Goal: Task Accomplishment & Management: Use online tool/utility

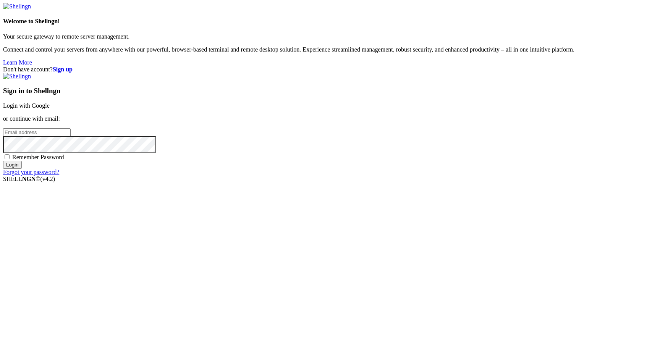
click at [50, 109] on link "Login with Google" at bounding box center [26, 105] width 47 height 6
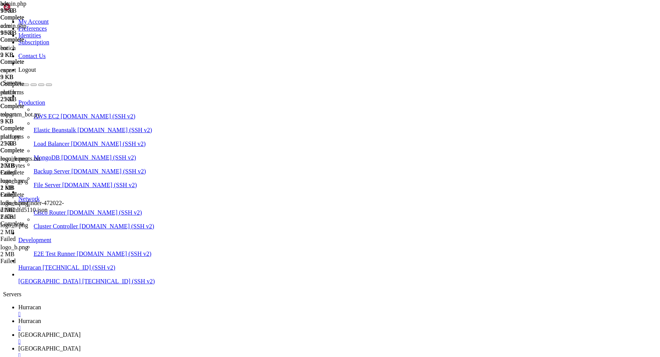
scroll to position [125, 0]
click at [231, 338] on div "" at bounding box center [337, 341] width 638 height 7
click at [190, 324] on div "" at bounding box center [337, 327] width 638 height 7
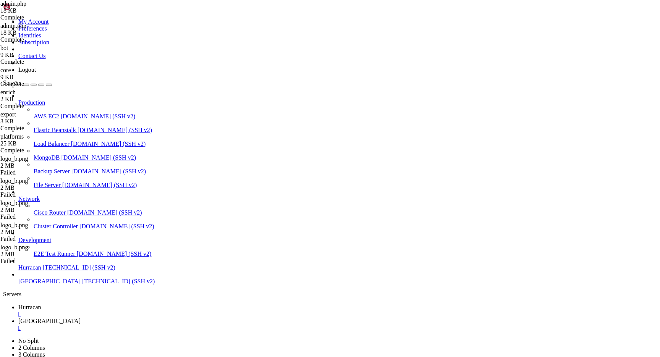
click at [138, 311] on div "" at bounding box center [337, 314] width 638 height 7
click at [73, 284] on span "[GEOGRAPHIC_DATA]" at bounding box center [49, 281] width 62 height 6
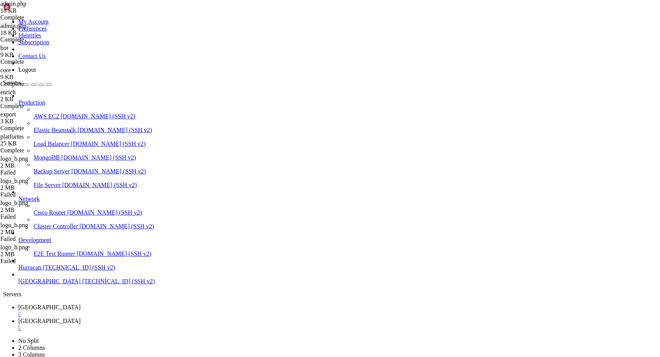
click at [81, 304] on span "[GEOGRAPHIC_DATA]" at bounding box center [49, 307] width 62 height 6
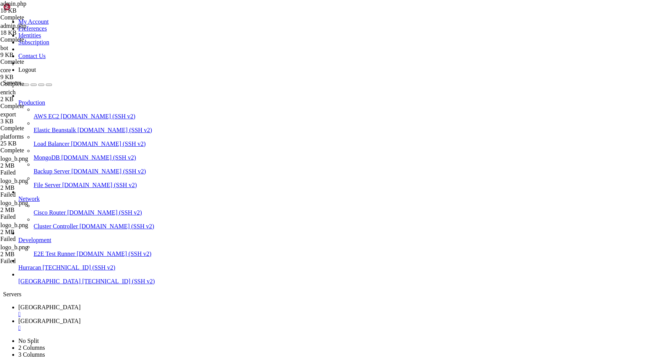
scroll to position [114, 0]
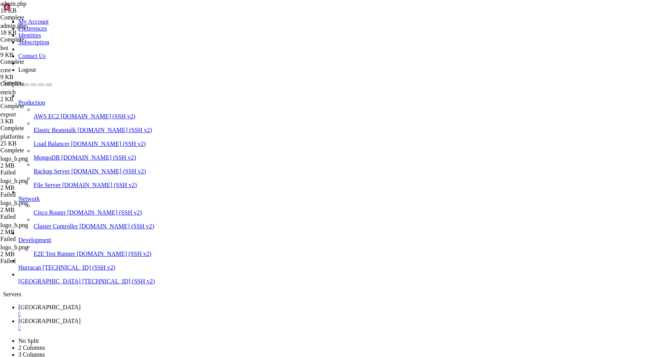
type input "/var/www/html"
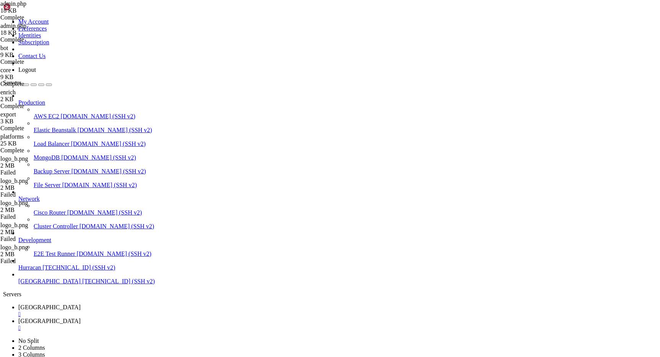
drag, startPoint x: 160, startPoint y: 294, endPoint x: 214, endPoint y: 294, distance: 54.6
type textarea "$db_file = 'data/auth_codes.json';"
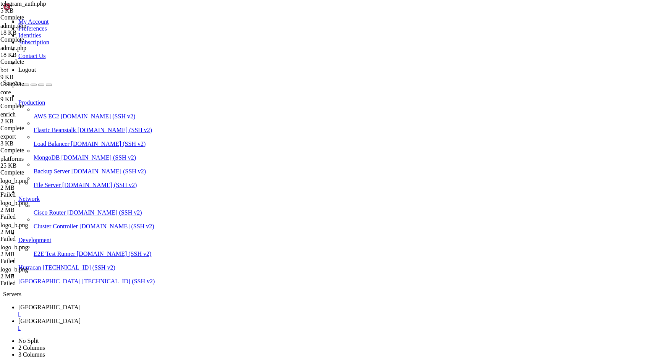
scroll to position [36, 0]
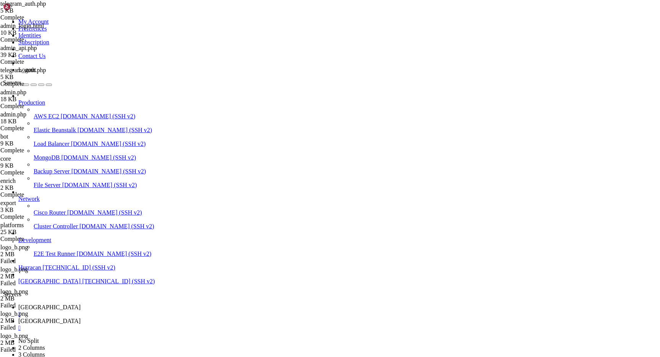
scroll to position [0, 6]
type textarea "'used' => false"
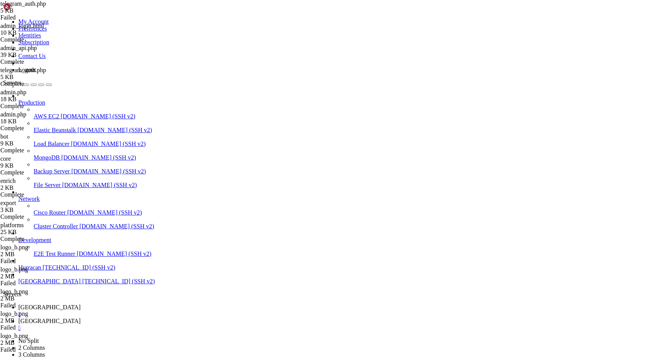
scroll to position [38, 0]
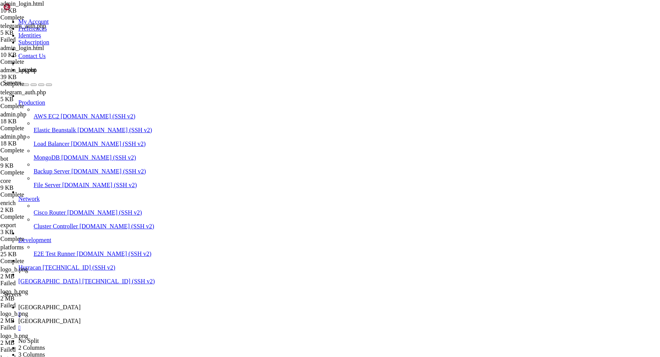
type textarea "$expires = time() + 30; // 5 minutes"
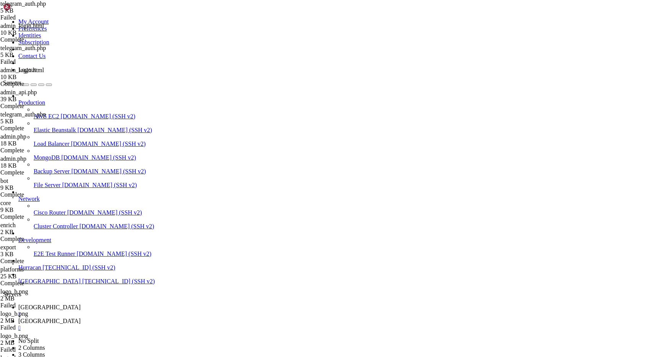
click at [118, 304] on link "bolivia " at bounding box center [337, 311] width 638 height 14
drag, startPoint x: 174, startPoint y: 25, endPoint x: 103, endPoint y: 26, distance: 71.4
click at [158, 318] on link "bolivia " at bounding box center [337, 325] width 638 height 14
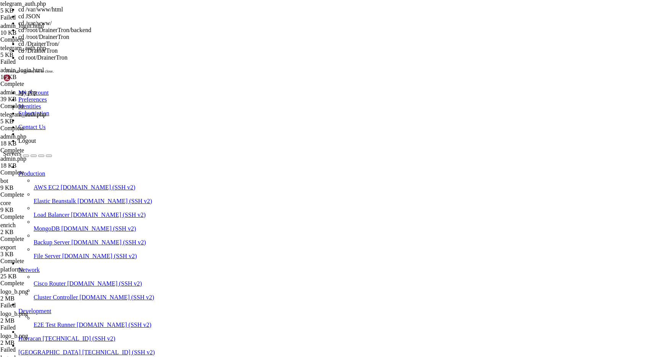
scroll to position [6, 0]
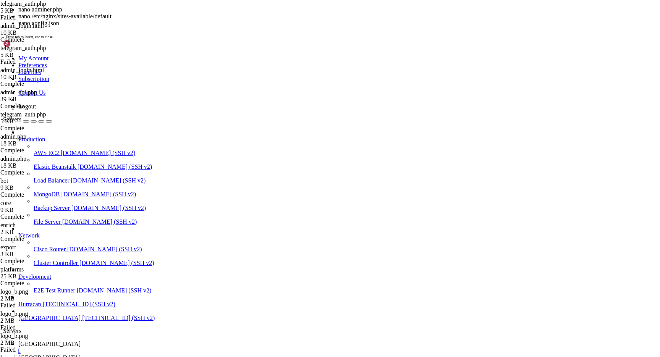
click at [119, 341] on link "bolivia " at bounding box center [337, 348] width 638 height 14
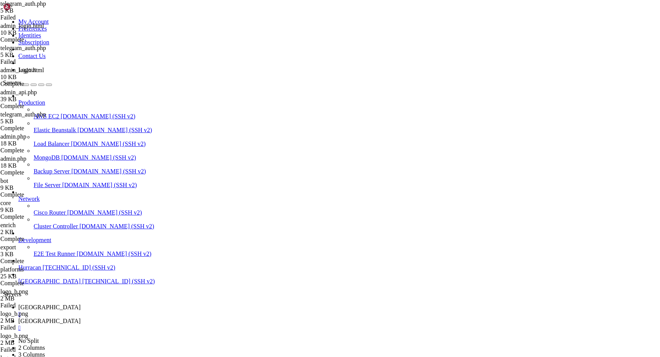
click at [160, 318] on link "bolivia " at bounding box center [337, 325] width 638 height 14
drag, startPoint x: 145, startPoint y: 851, endPoint x: 144, endPoint y: 863, distance: 11.5
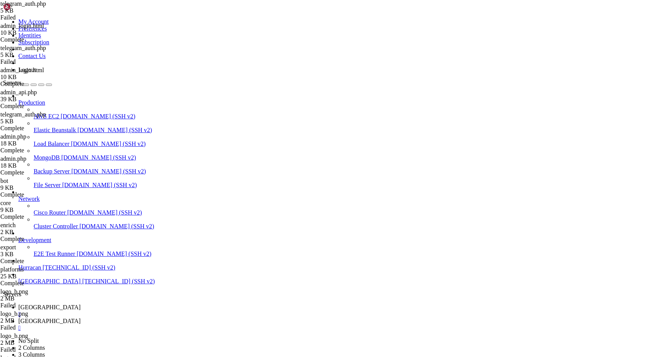
scroll to position [517, 0]
drag, startPoint x: 283, startPoint y: 1007, endPoint x: 289, endPoint y: 1050, distance: 42.8
click at [81, 304] on span "[GEOGRAPHIC_DATA]" at bounding box center [49, 307] width 62 height 6
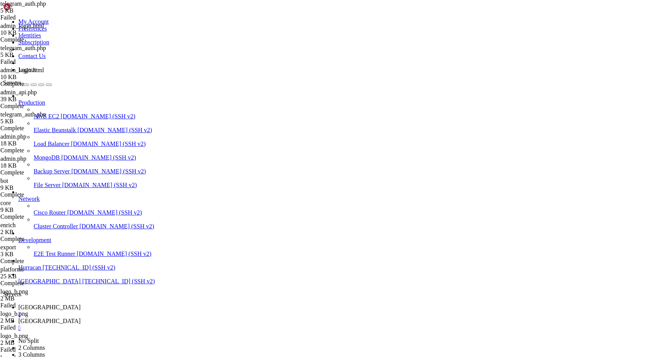
click at [131, 311] on div "" at bounding box center [337, 314] width 638 height 7
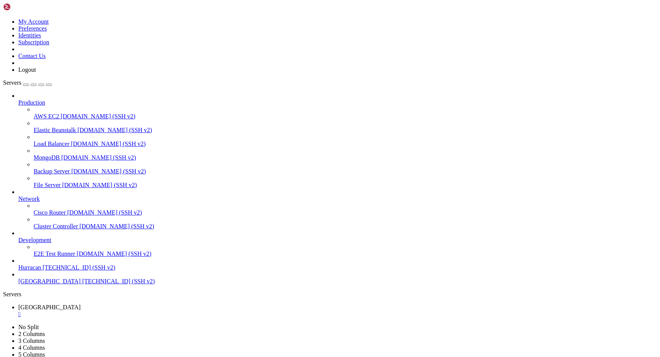
click at [131, 311] on div "" at bounding box center [337, 314] width 638 height 7
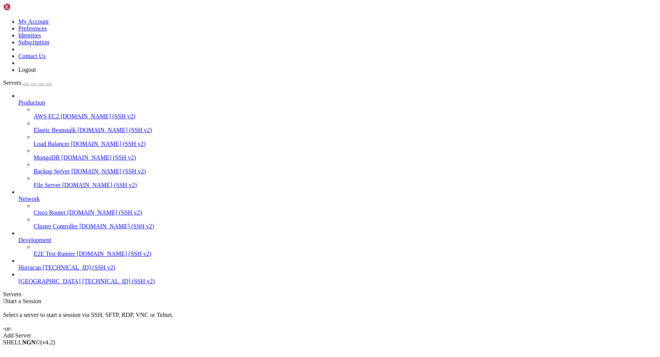
click at [3, 18] on icon at bounding box center [3, 18] width 0 height 0
click at [36, 73] on link "Logout" at bounding box center [27, 69] width 18 height 6
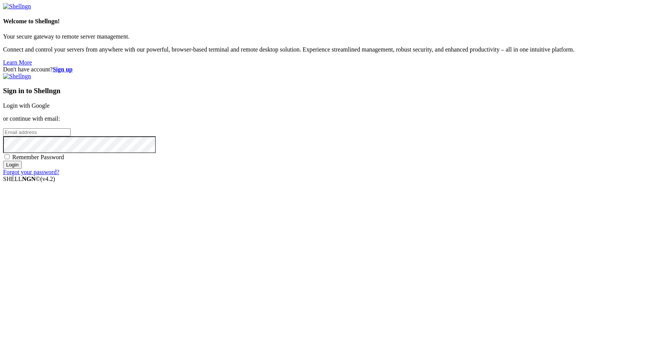
click at [50, 109] on link "Login with Google" at bounding box center [26, 105] width 47 height 6
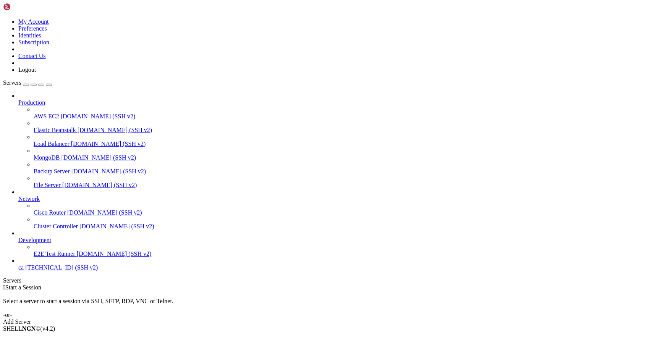
click at [31, 271] on span "[TECHNICAL_ID] (SSH v2)" at bounding box center [61, 267] width 73 height 6
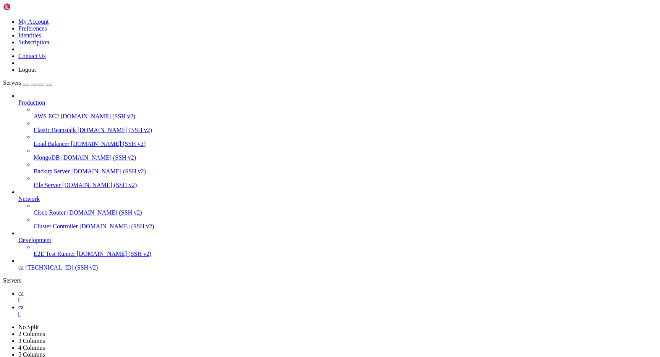
type input "/var/www/html"
drag, startPoint x: 171, startPoint y: 30, endPoint x: 101, endPoint y: 31, distance: 70.2
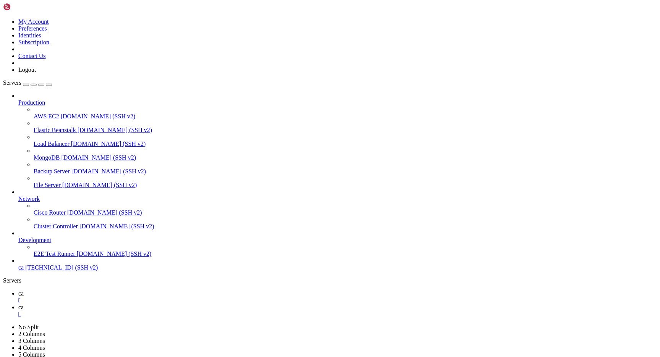
drag, startPoint x: 169, startPoint y: 26, endPoint x: 94, endPoint y: 24, distance: 74.8
click at [111, 290] on link "ca " at bounding box center [337, 297] width 638 height 14
drag, startPoint x: 144, startPoint y: 523, endPoint x: 185, endPoint y: 586, distance: 74.4
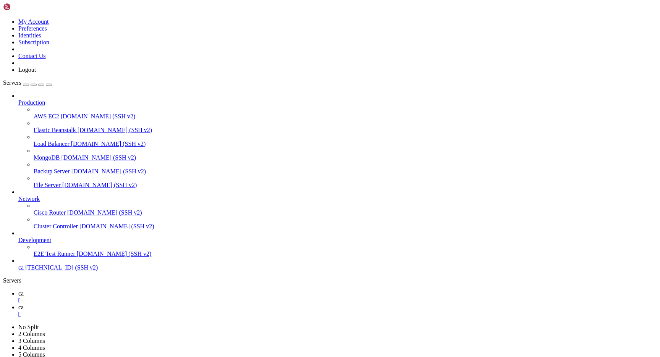
drag, startPoint x: 185, startPoint y: 586, endPoint x: 150, endPoint y: 500, distance: 92.4
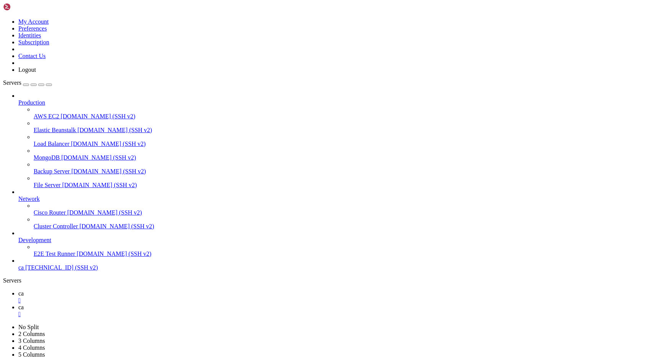
scroll to position [697, 0]
click at [18, 304] on icon at bounding box center [18, 307] width 0 height 6
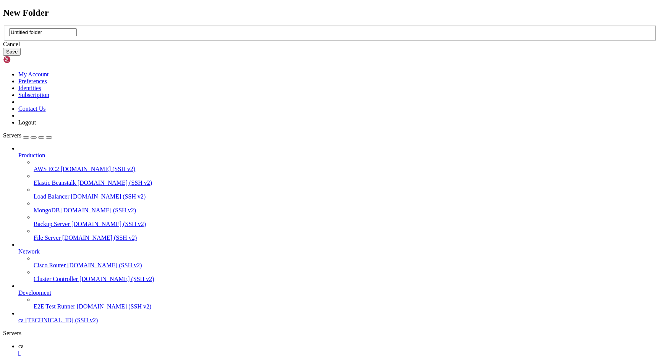
type input "[PERSON_NAME]"
type input "BlackJack"
click at [21, 56] on button "Save" at bounding box center [12, 52] width 18 height 8
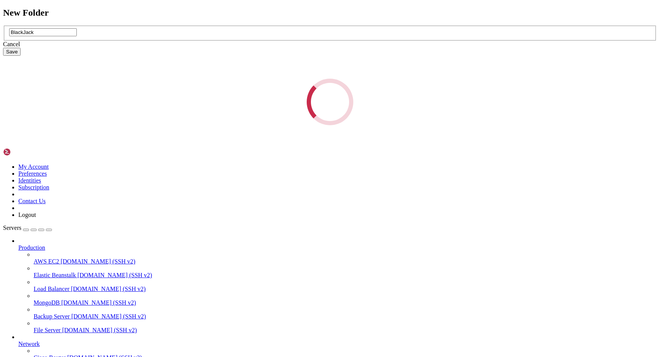
click at [378, 102] on div "New Folder BlackJack Cancel Save Loading..." at bounding box center [330, 67] width 654 height 118
click at [377, 102] on div "New Folder BlackJack Cancel Save Loading..." at bounding box center [330, 67] width 654 height 118
click at [374, 100] on div "New Folder BlackJack Cancel Save Loading..." at bounding box center [330, 67] width 654 height 118
click at [373, 100] on div "New Folder BlackJack Cancel Save Loading..." at bounding box center [330, 67] width 654 height 118
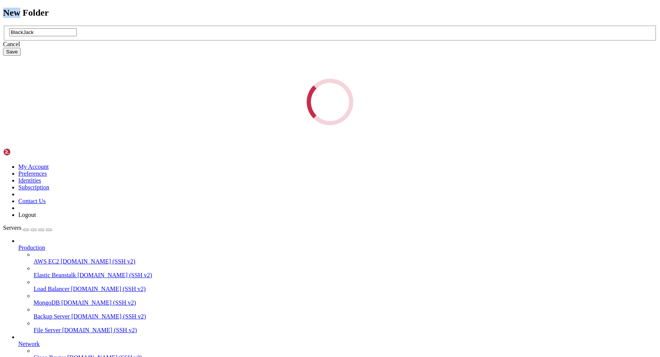
click at [373, 100] on div "New Folder BlackJack Cancel Save Loading..." at bounding box center [330, 67] width 654 height 118
click at [376, 100] on div "New Folder BlackJack Cancel Save Loading..." at bounding box center [330, 67] width 654 height 118
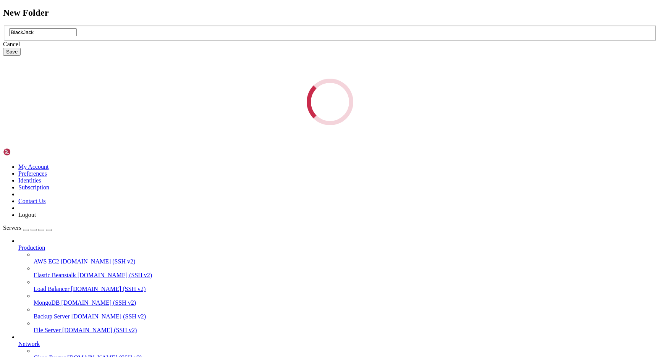
click at [145, 10] on div "New Folder BlackJack Cancel Save Loading..." at bounding box center [330, 67] width 654 height 118
click at [160, 10] on div "New Folder BlackJack Cancel Save Loading..." at bounding box center [330, 67] width 654 height 118
click at [113, 8] on div "New Folder BlackJack Cancel Save Loading..." at bounding box center [330, 67] width 654 height 118
click at [138, 34] on div "New Folder BlackJack Cancel Save Loading..." at bounding box center [330, 67] width 654 height 118
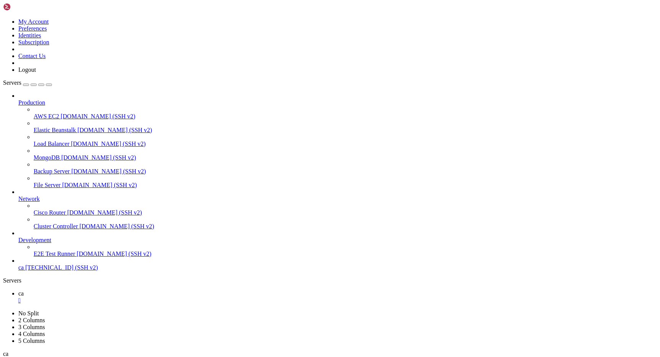
type input "/root"
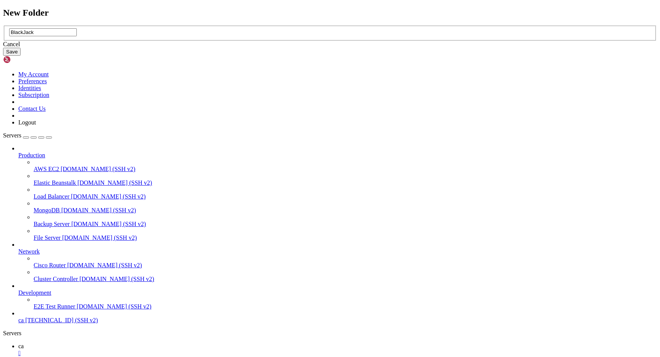
type input "BlackJack"
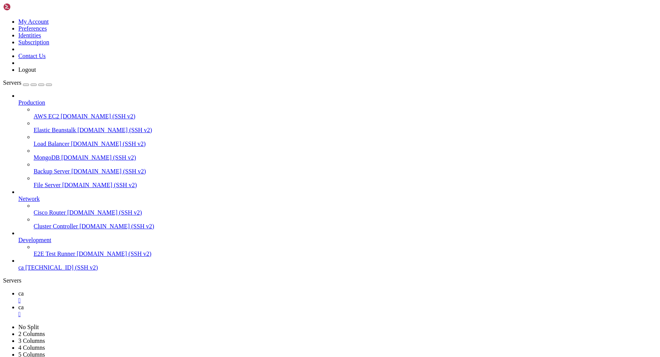
type input "/root/BlackJack"
click at [24, 290] on span "ca" at bounding box center [20, 293] width 5 height 6
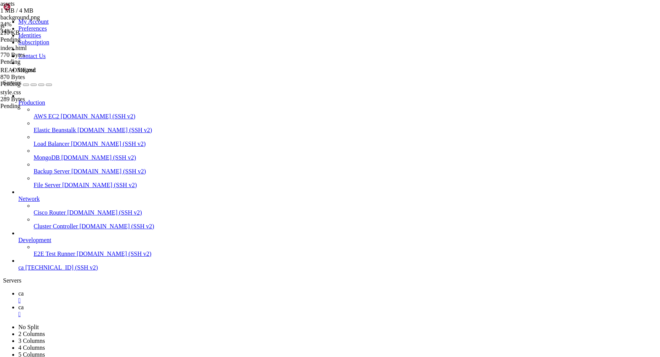
click at [18, 304] on icon at bounding box center [18, 307] width 0 height 6
click at [107, 290] on link "ca " at bounding box center [337, 297] width 638 height 14
click at [24, 304] on span "ca" at bounding box center [20, 307] width 5 height 6
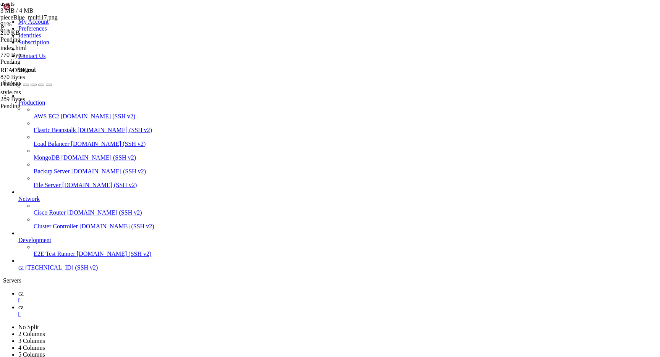
scroll to position [854, 0]
click at [18, 290] on icon at bounding box center [18, 293] width 0 height 6
click at [139, 304] on link "ca " at bounding box center [337, 311] width 638 height 14
click at [18, 290] on icon at bounding box center [18, 293] width 0 height 6
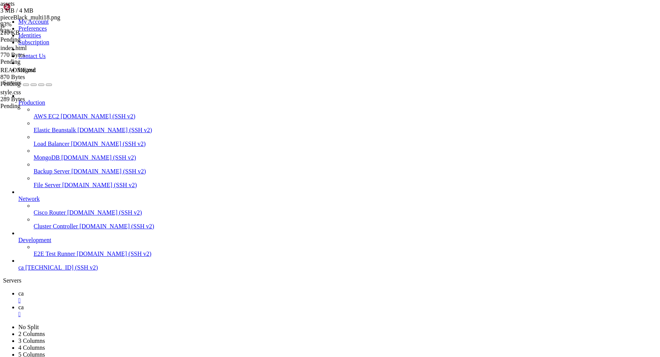
click at [141, 304] on link "ca " at bounding box center [337, 311] width 638 height 14
drag, startPoint x: 207, startPoint y: 29, endPoint x: 87, endPoint y: 25, distance: 119.5
click at [111, 290] on link "ca " at bounding box center [337, 297] width 638 height 14
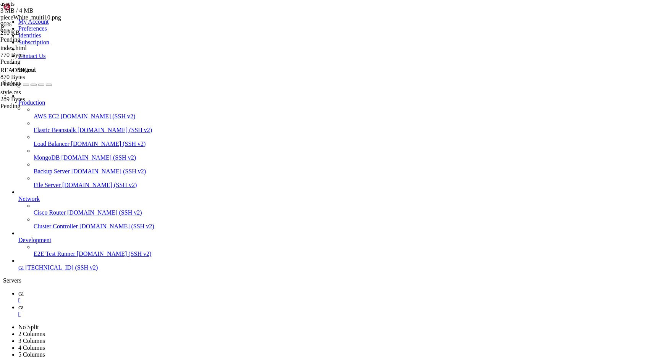
click at [137, 304] on link "ca " at bounding box center [337, 311] width 638 height 14
click at [18, 290] on icon at bounding box center [18, 293] width 0 height 6
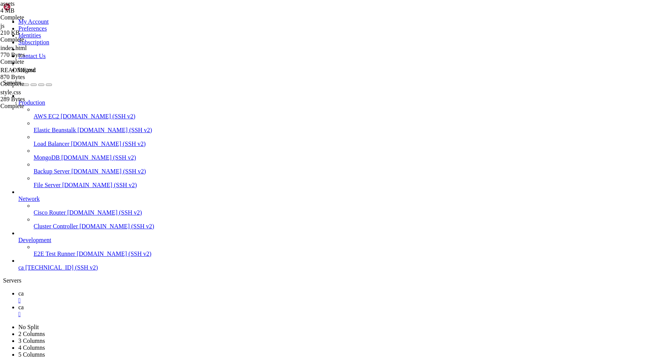
scroll to position [7820, 0]
